Goal: Find specific page/section: Find specific page/section

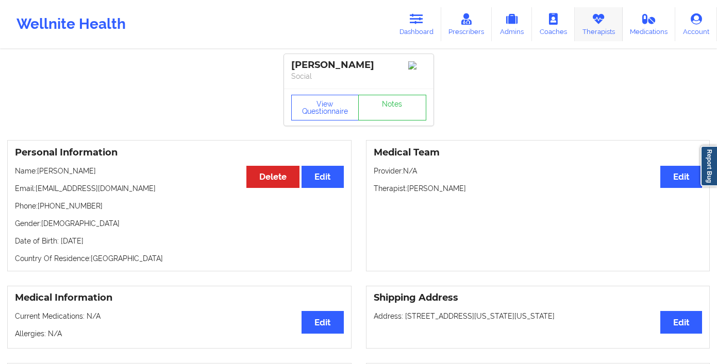
click at [602, 18] on icon at bounding box center [597, 18] width 13 height 11
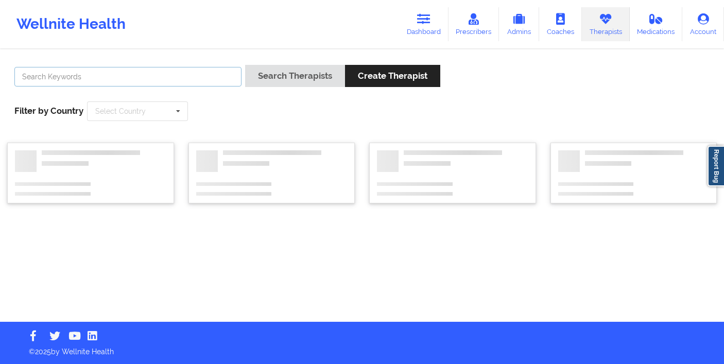
click at [137, 71] on input "text" at bounding box center [127, 77] width 227 height 20
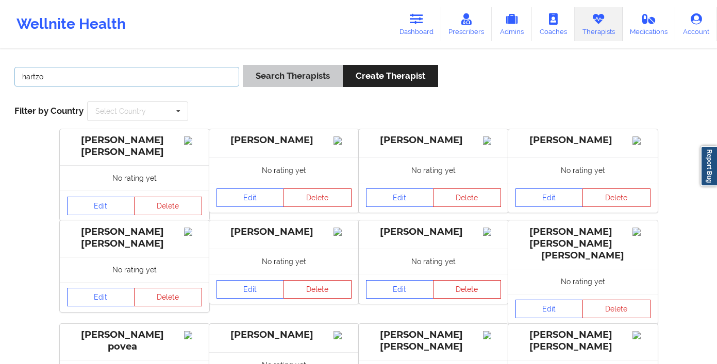
type input "hartzo"
click at [288, 67] on button "Search Therapists" at bounding box center [293, 76] width 100 height 22
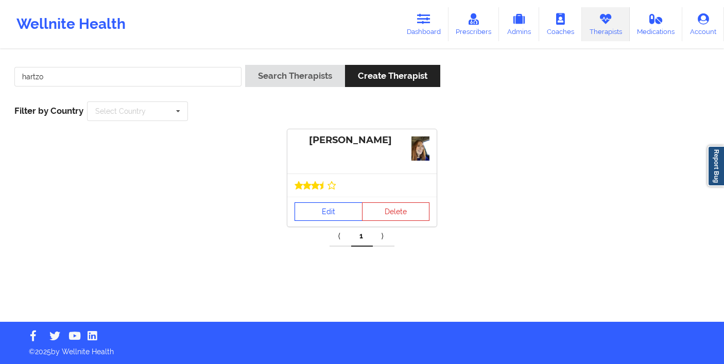
click at [320, 215] on link "Edit" at bounding box center [329, 211] width 68 height 19
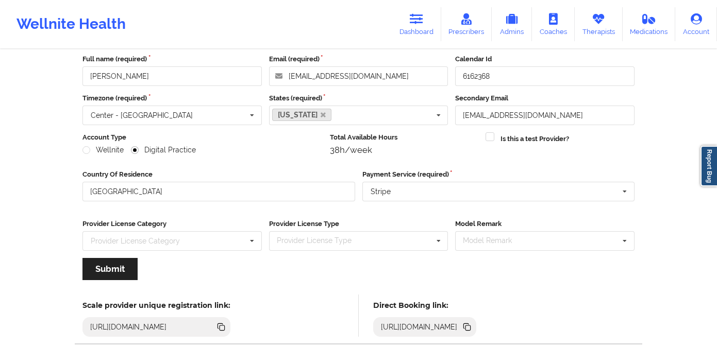
scroll to position [97, 0]
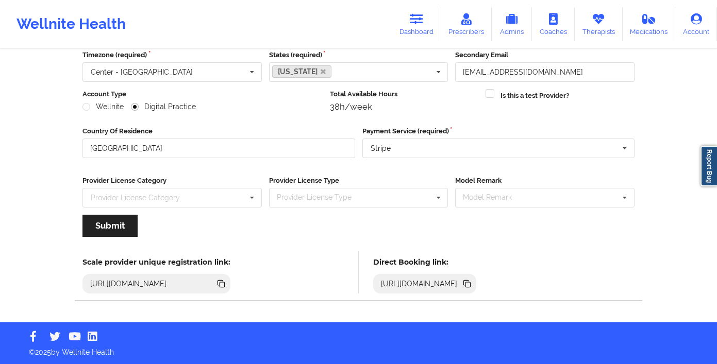
click at [470, 283] on icon at bounding box center [467, 284] width 5 height 5
click at [599, 28] on link "Therapists" at bounding box center [598, 24] width 48 height 34
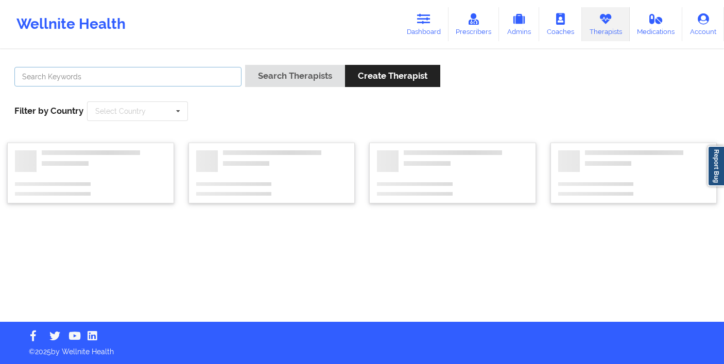
click at [123, 77] on input "text" at bounding box center [127, 77] width 227 height 20
type input "[PERSON_NAME]"
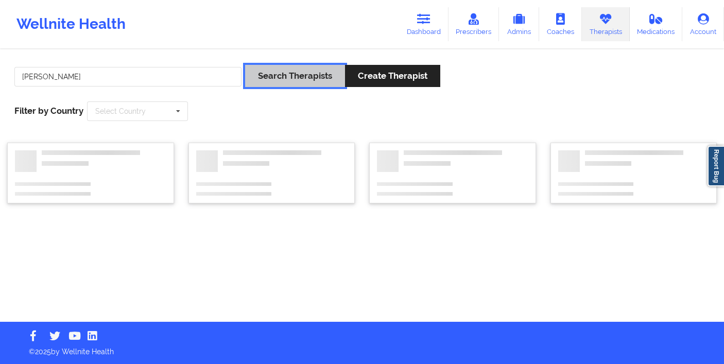
click at [316, 84] on button "Search Therapists" at bounding box center [295, 76] width 100 height 22
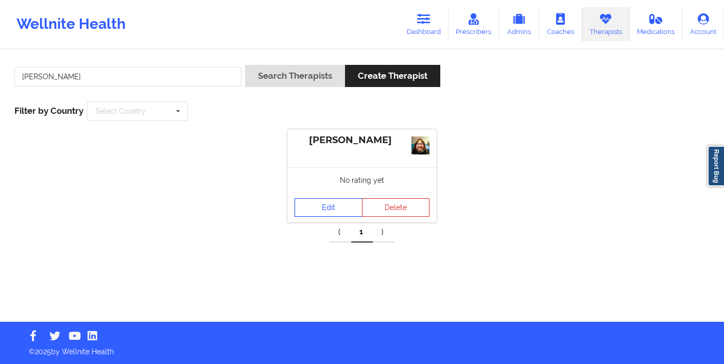
click at [327, 207] on link "Edit" at bounding box center [329, 207] width 68 height 19
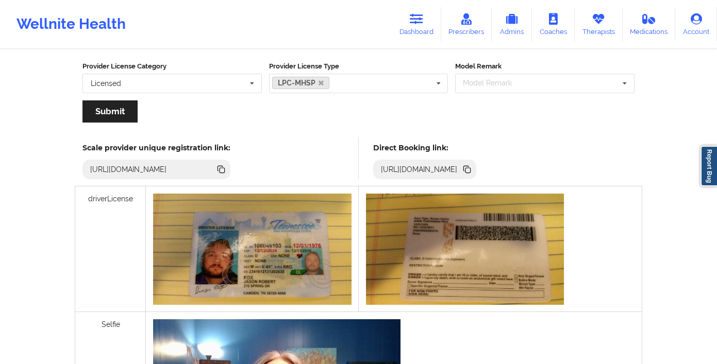
scroll to position [248, 0]
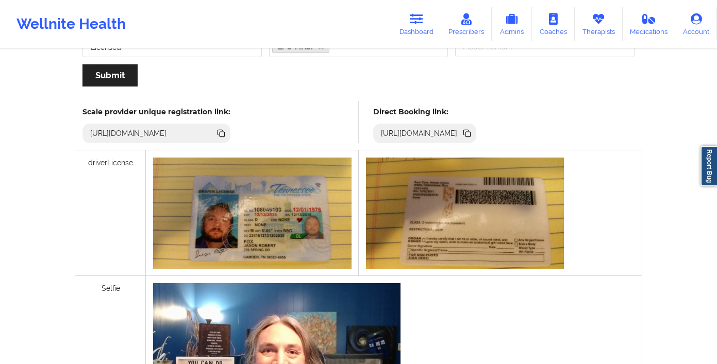
click at [470, 134] on icon at bounding box center [467, 134] width 5 height 5
